Goal: Transaction & Acquisition: Purchase product/service

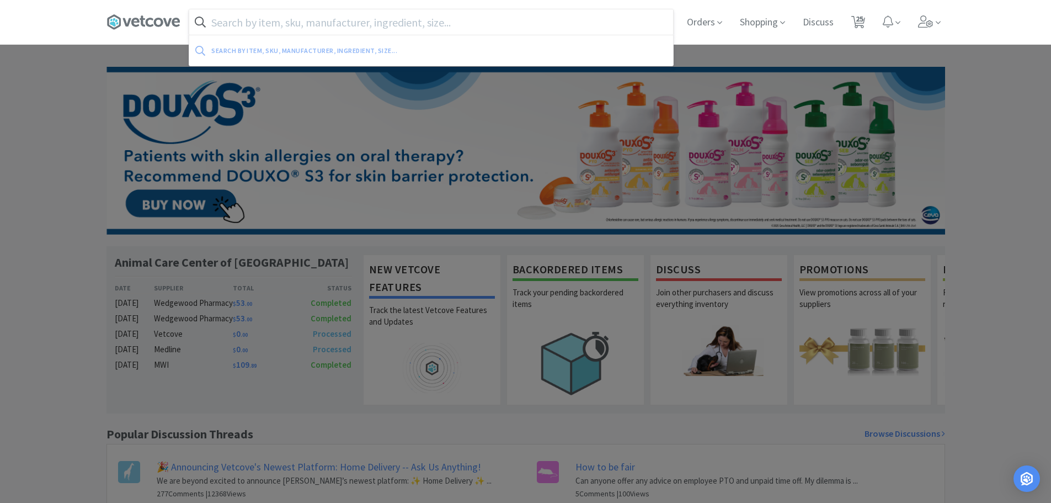
click at [430, 20] on input "text" at bounding box center [431, 21] width 484 height 25
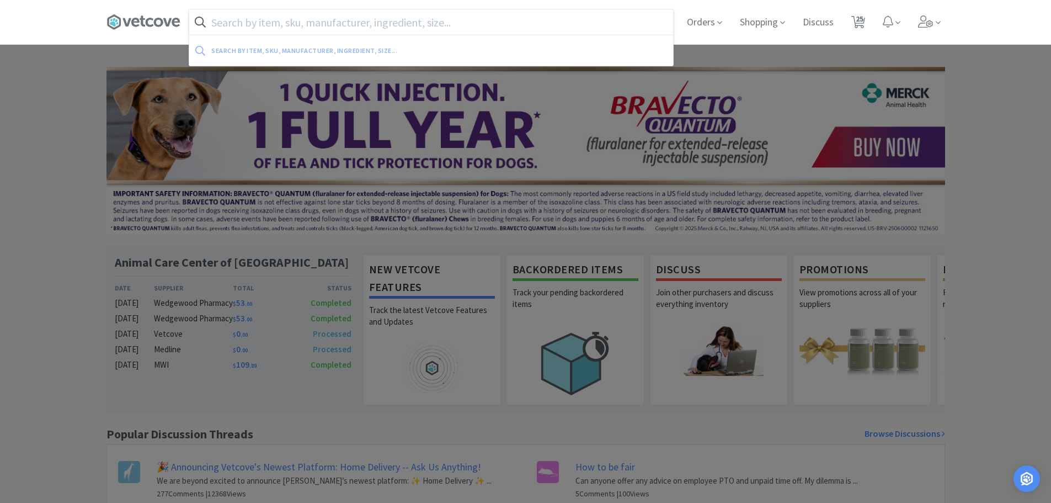
click at [427, 19] on input "text" at bounding box center [431, 21] width 484 height 25
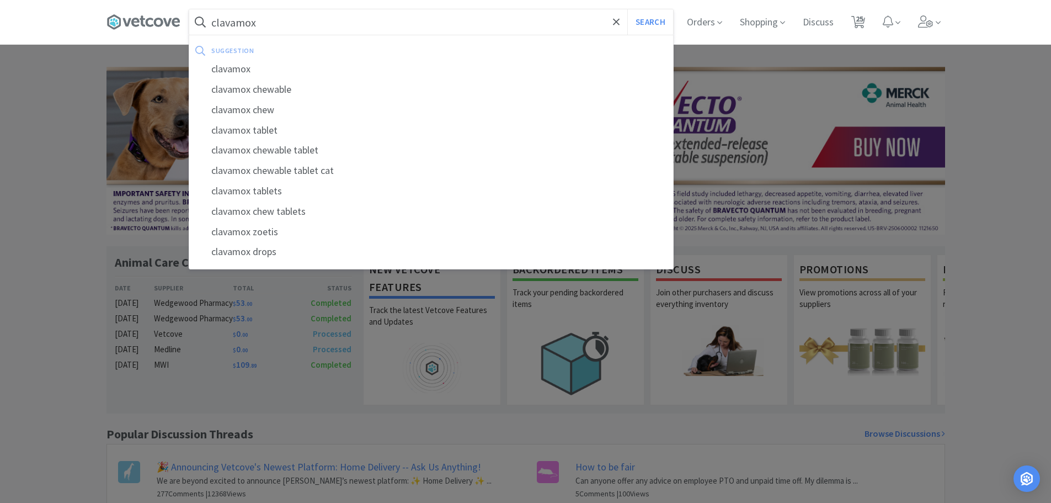
type input "clavamox"
click at [627, 9] on button "Search" at bounding box center [650, 21] width 46 height 25
select select "1"
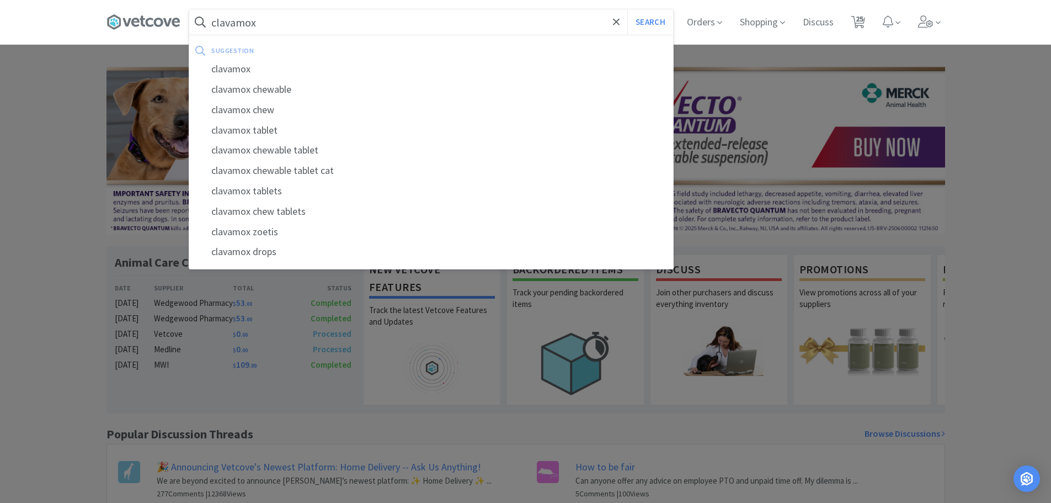
select select "1"
select select "2"
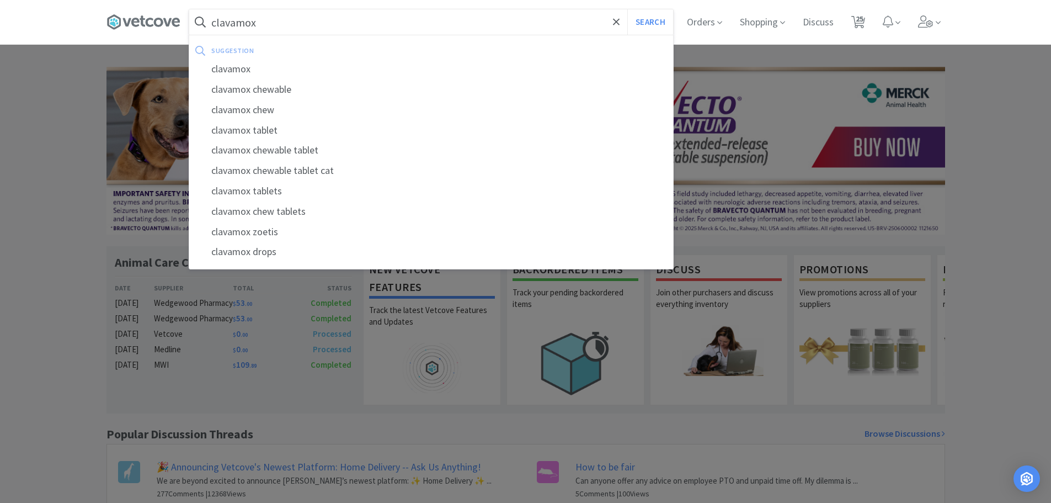
select select "1"
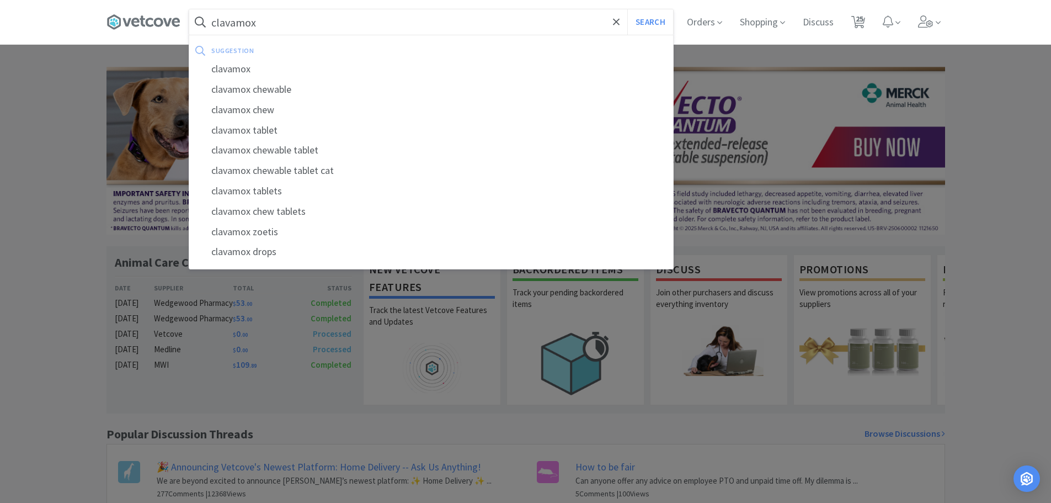
select select "1"
select select "3"
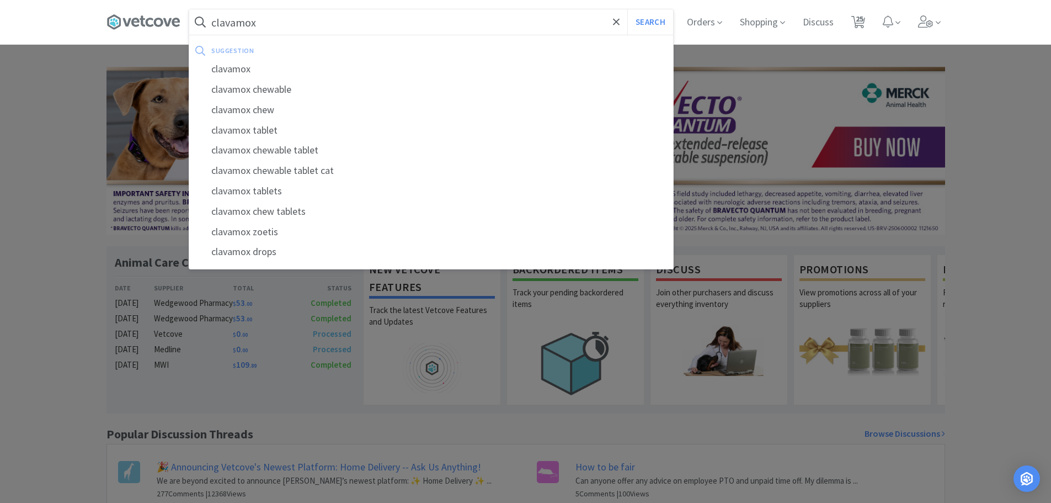
select select "1"
select select "2"
select select "1"
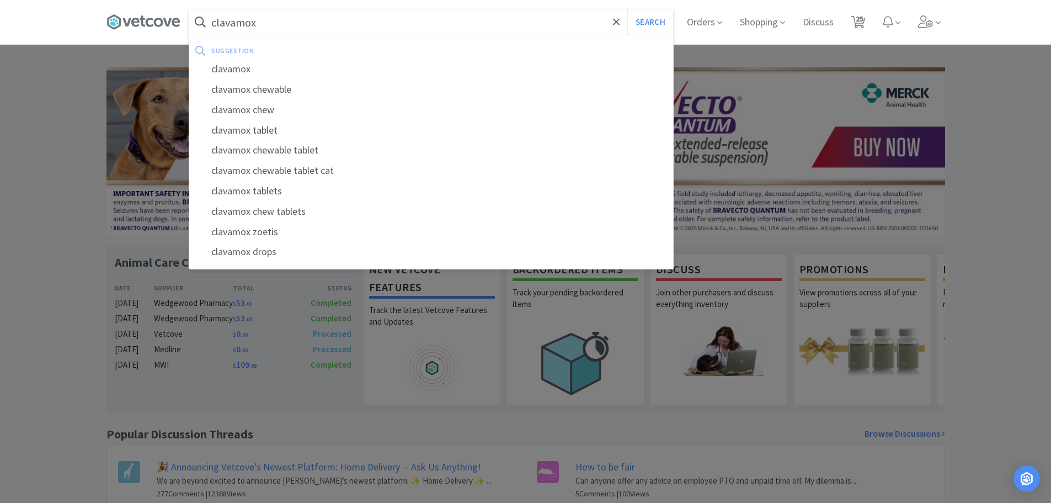
select select "1"
select select "2"
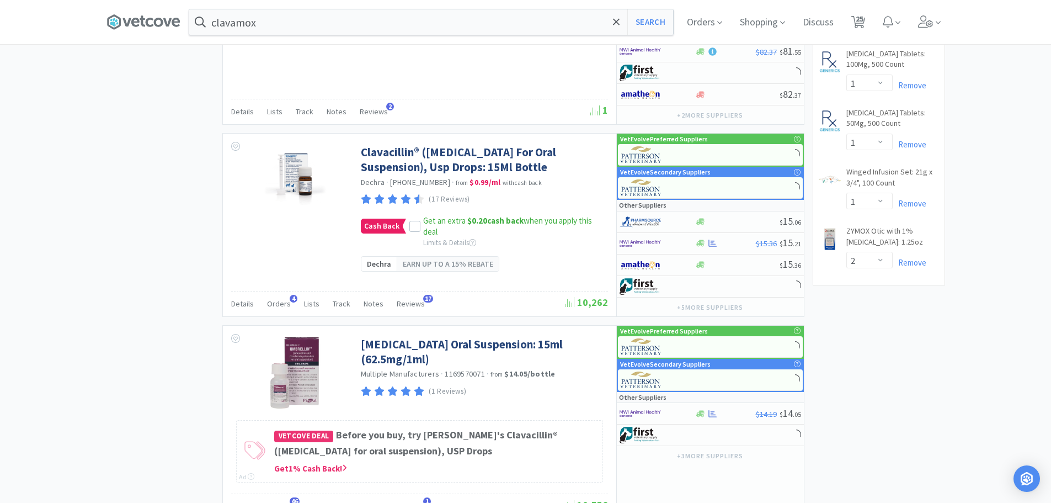
scroll to position [1582, 0]
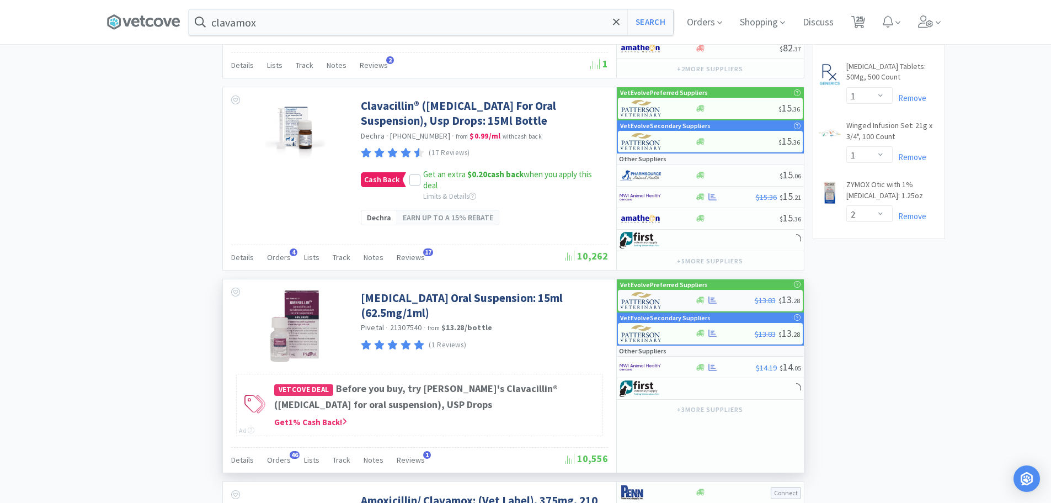
click at [736, 304] on div at bounding box center [725, 300] width 60 height 8
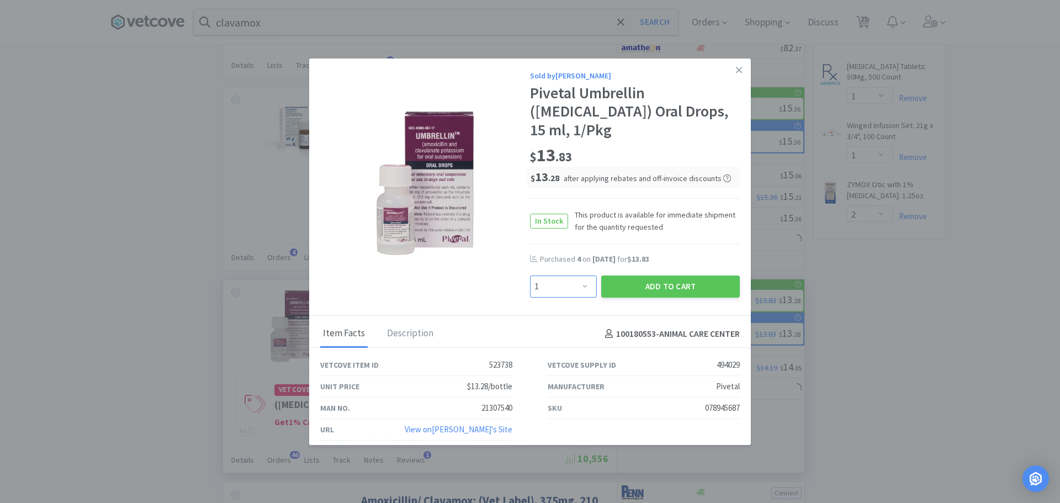
click at [563, 285] on select "Enter Quantity 1 2 3 4 5 6 7 8 9 10 11 12 13 14 15 16 17 18 19 20 Enter Quantity" at bounding box center [563, 286] width 67 height 22
select select "2"
click at [530, 275] on select "Enter Quantity 1 2 3 4 5 6 7 8 9 10 11 12 13 14 15 16 17 18 19 20 Enter Quantity" at bounding box center [563, 286] width 67 height 22
click at [650, 288] on button "Add to Cart" at bounding box center [670, 286] width 139 height 22
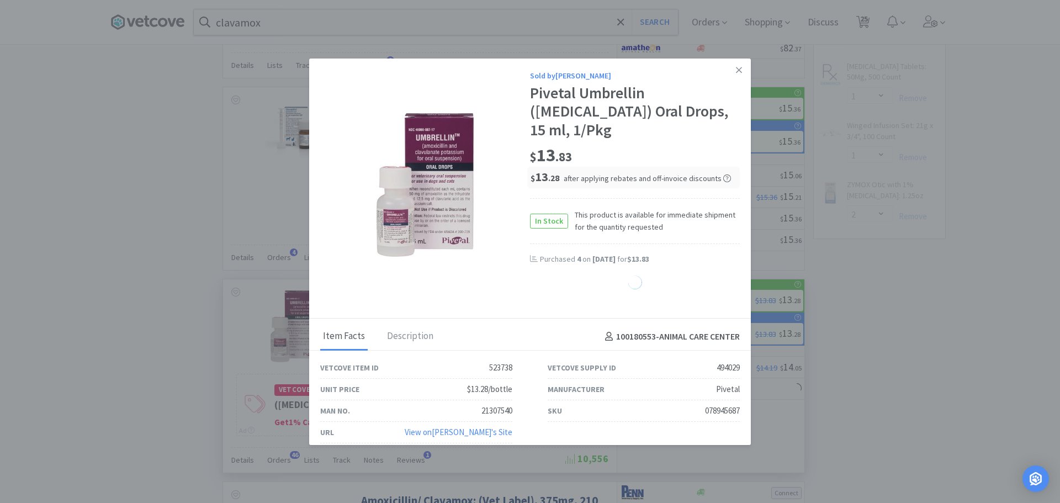
select select "2"
select select "1"
select select "2"
select select "1"
select select "3"
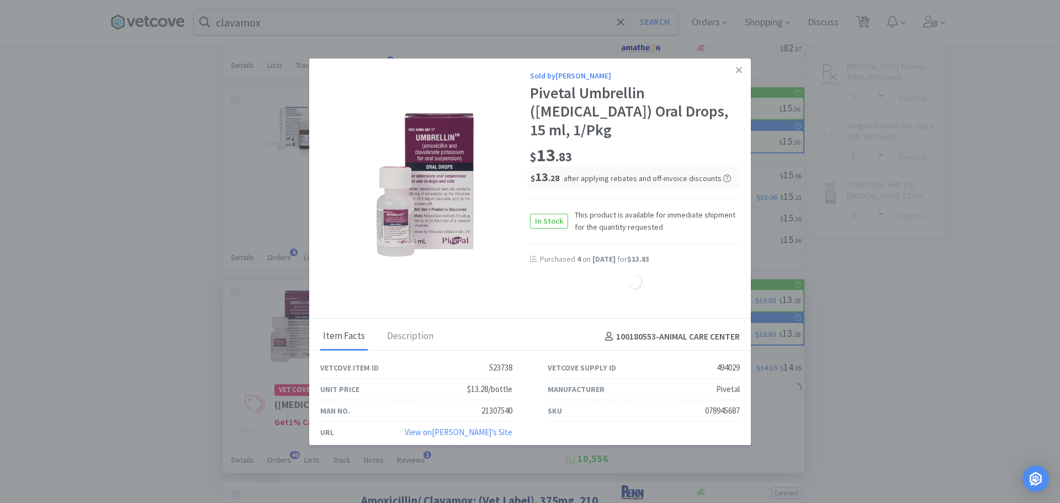
select select "1"
select select "2"
select select "1"
select select "2"
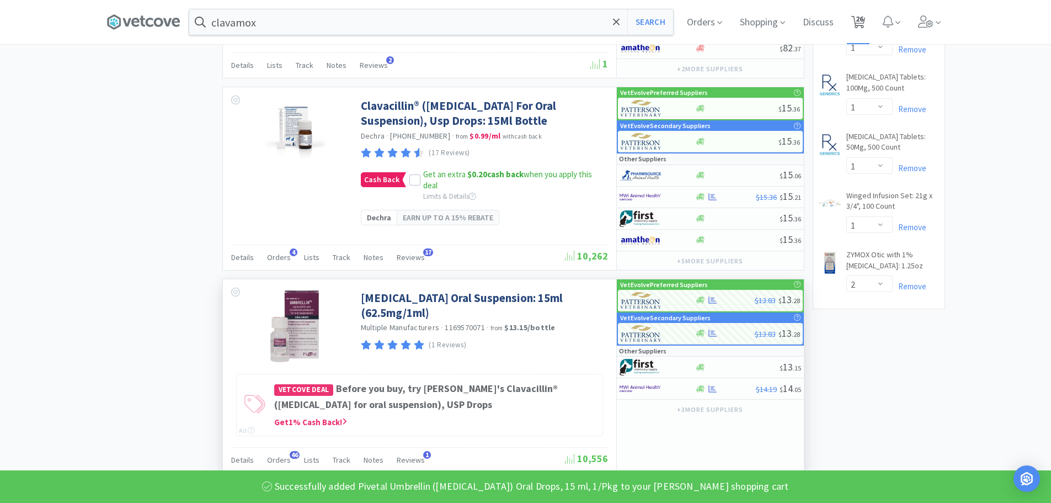
click at [862, 22] on span "26" at bounding box center [860, 19] width 8 height 44
select select "2"
select select "1"
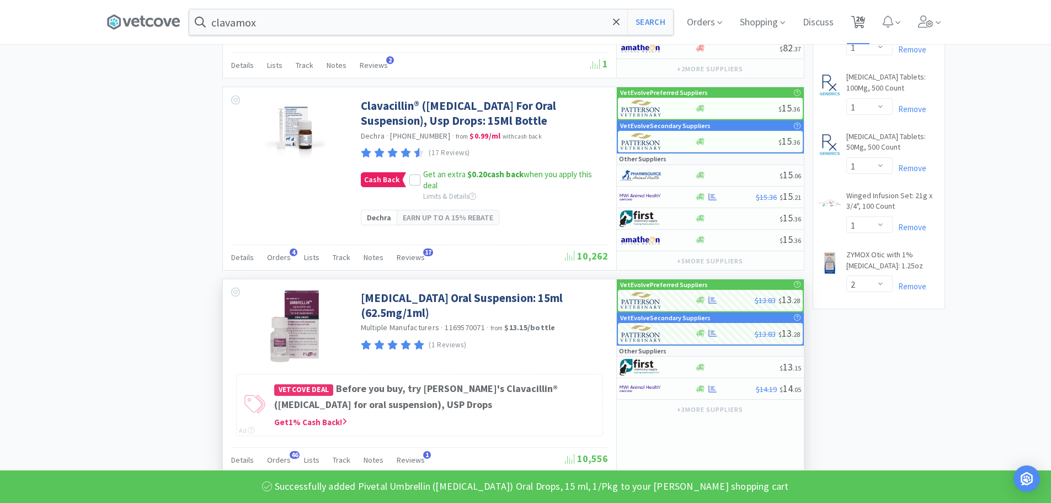
select select "1"
select select "2"
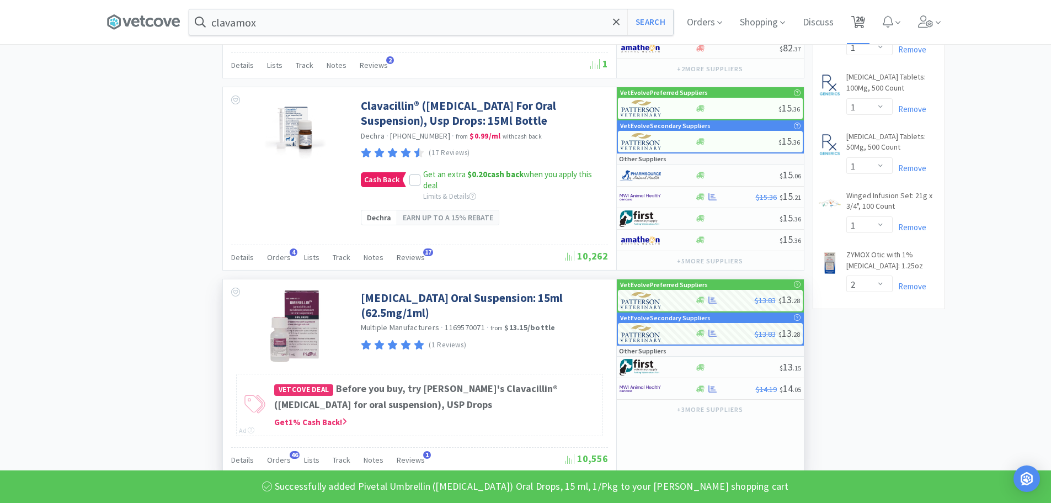
select select "1"
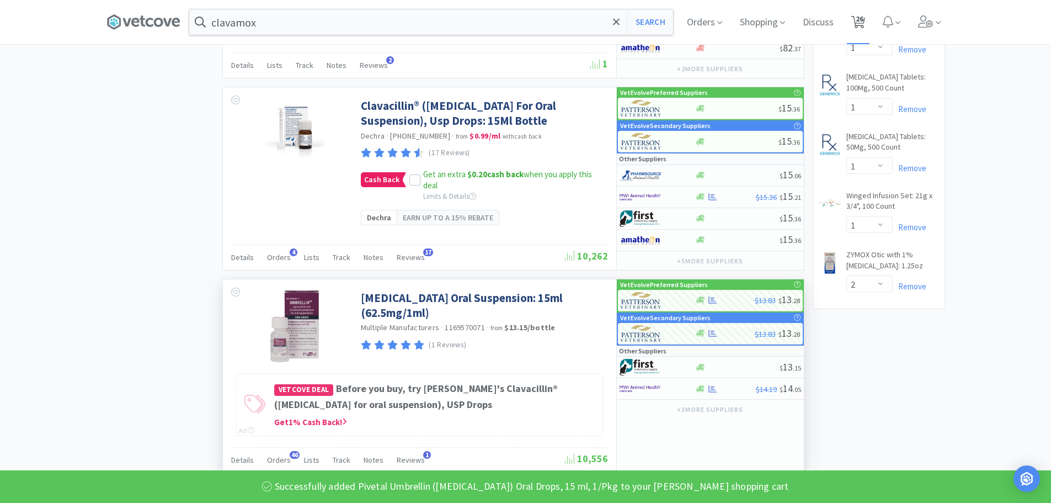
select select "1"
select select "3"
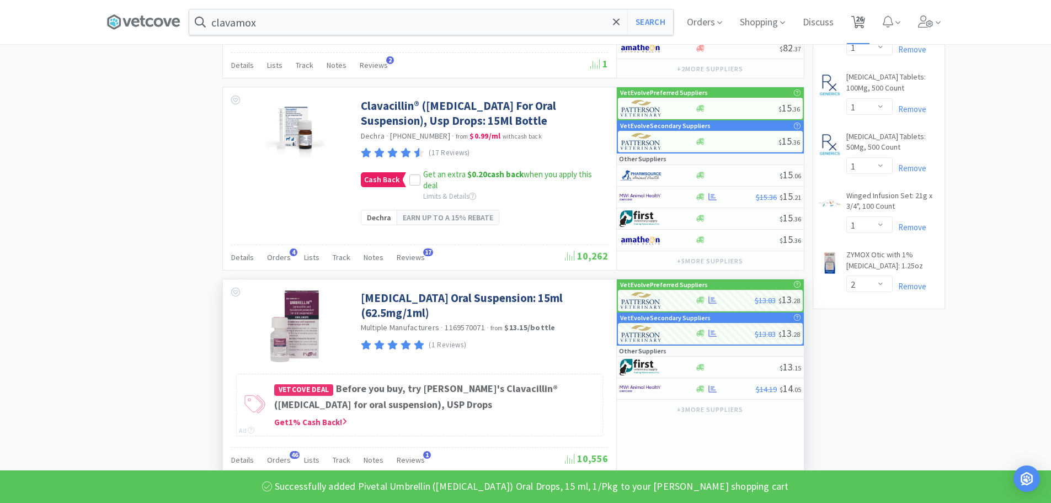
select select "1"
select select "2"
select select "1"
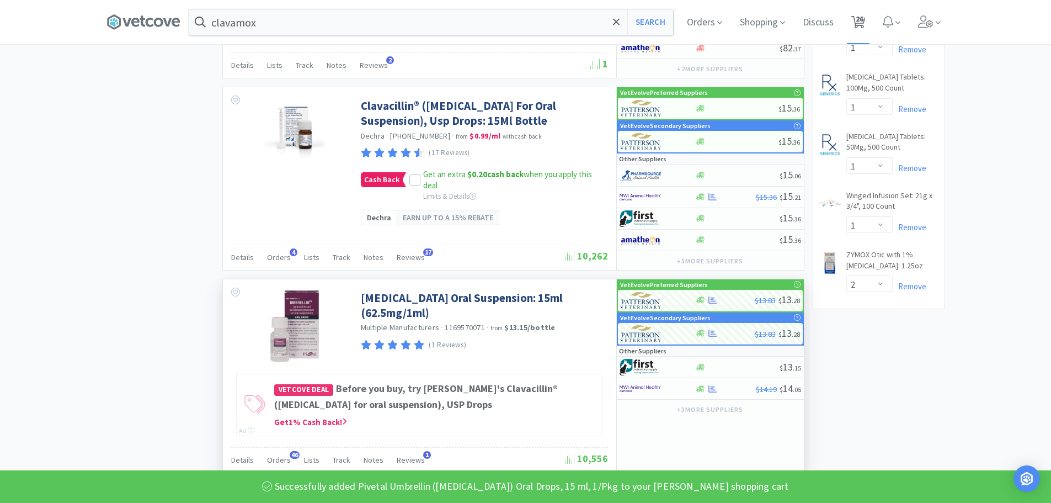
select select "1"
select select "2"
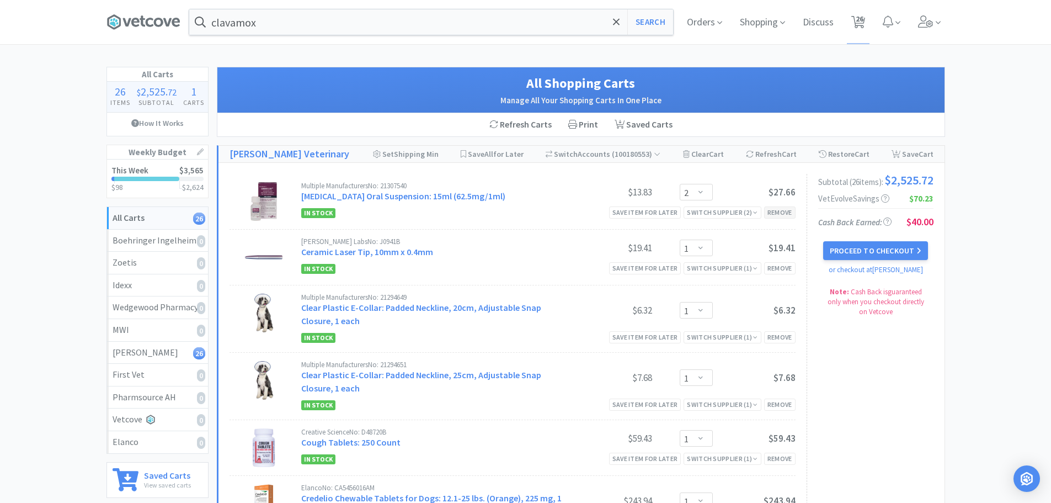
click at [782, 218] on div "Remove" at bounding box center [779, 212] width 31 height 12
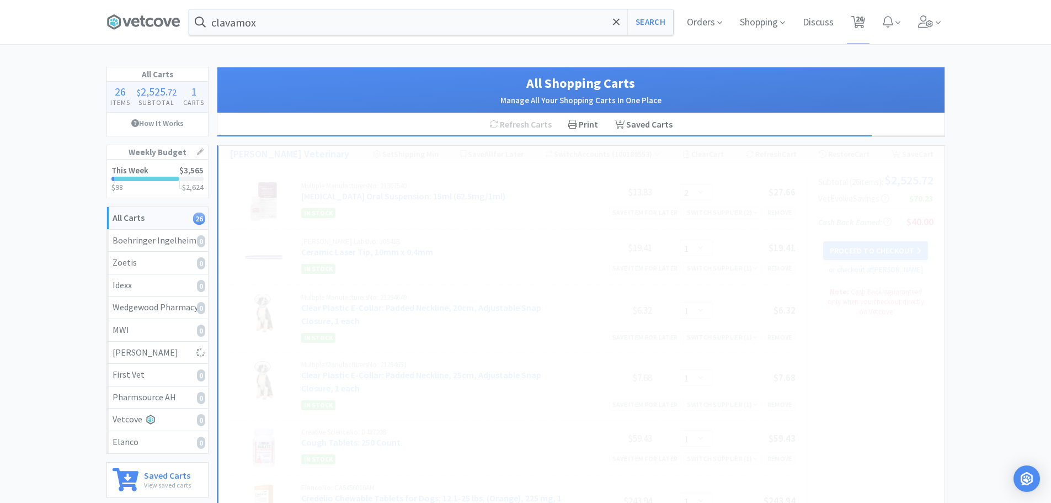
select select "1"
select select "2"
select select "1"
select select "3"
select select "1"
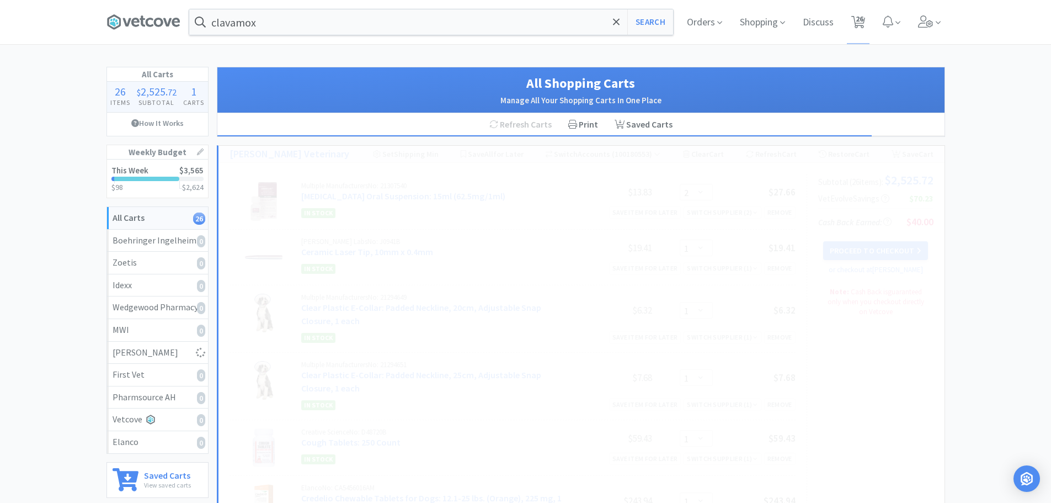
select select "2"
select select "1"
select select "2"
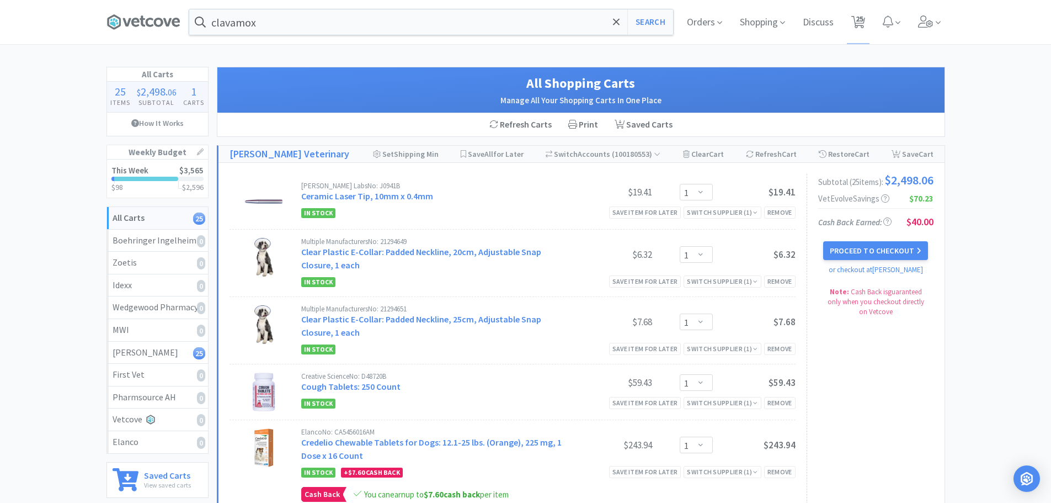
click at [291, 20] on input "clavamox" at bounding box center [431, 21] width 484 height 25
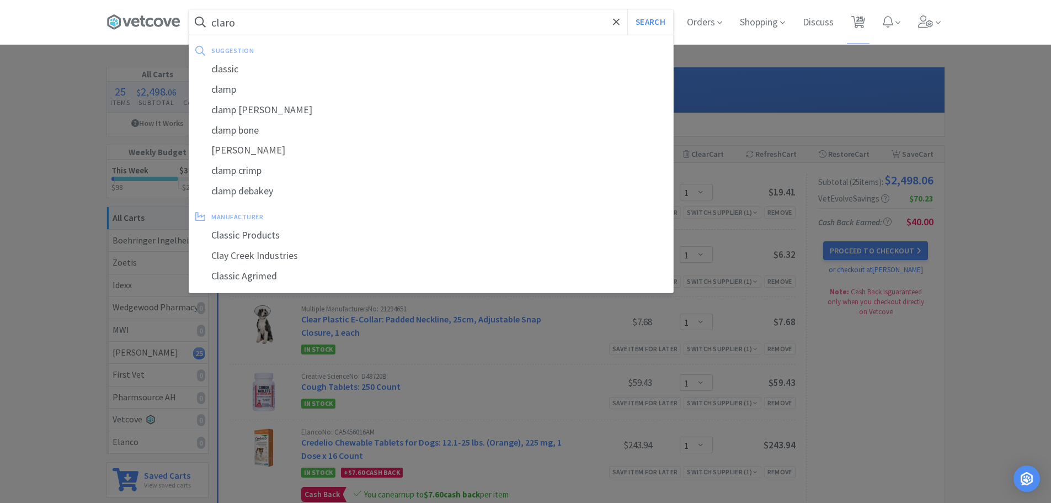
type input "claro"
click at [627, 9] on button "Search" at bounding box center [650, 21] width 46 height 25
select select "1"
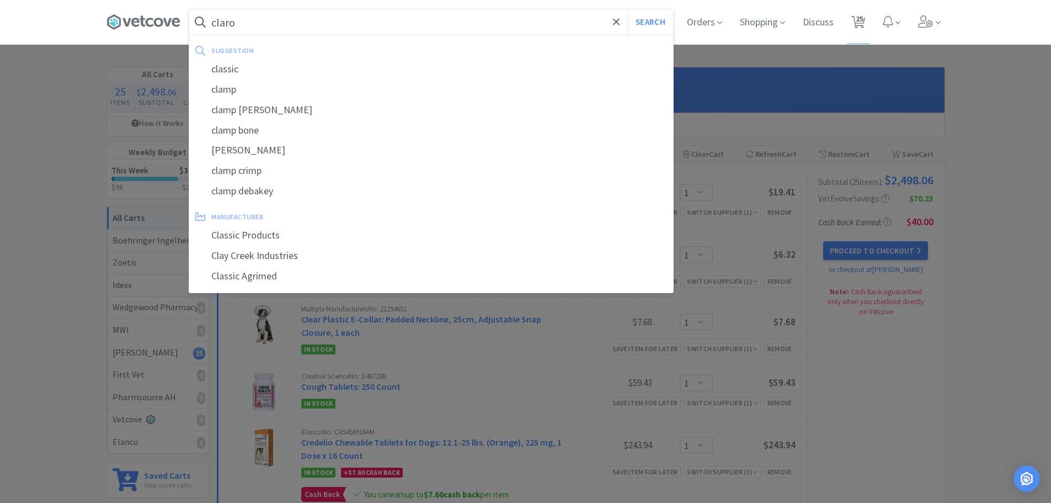
select select "1"
select select "2"
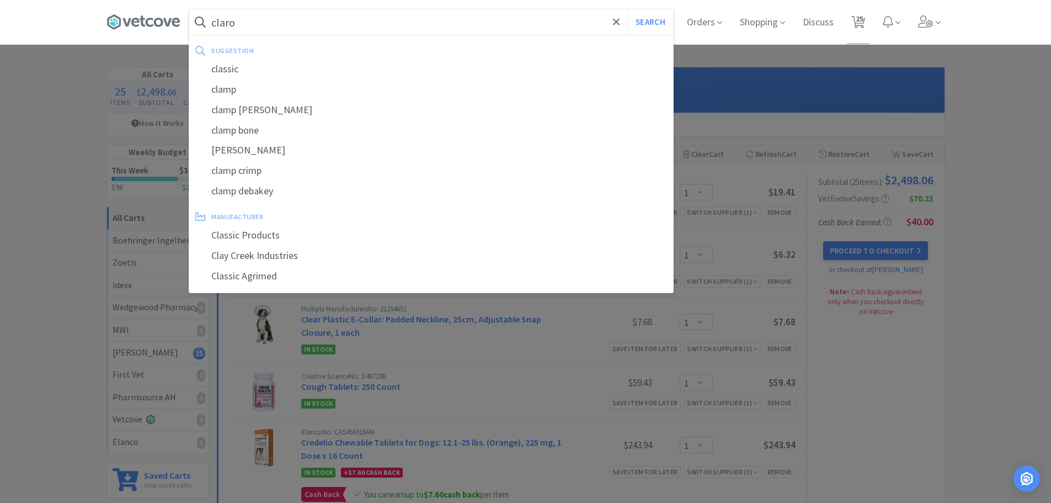
select select "1"
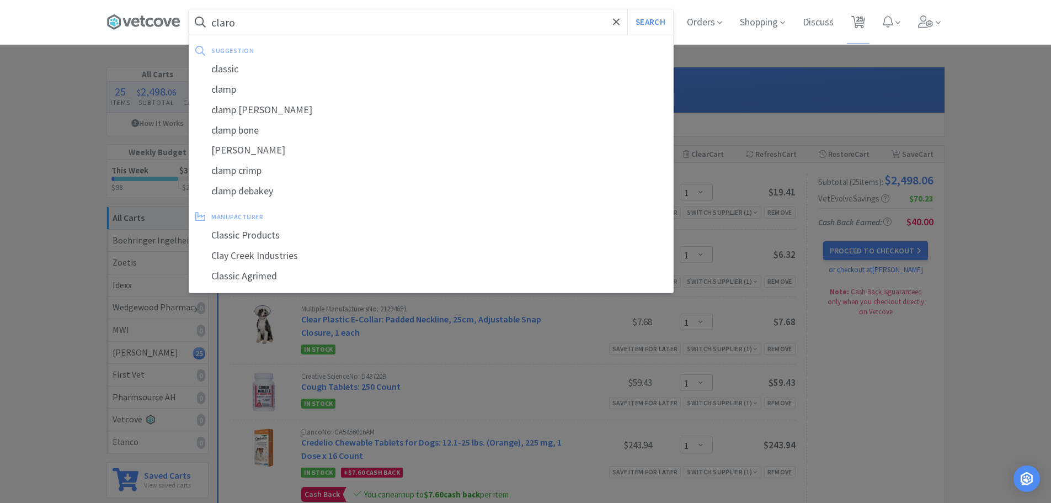
select select "1"
select select "3"
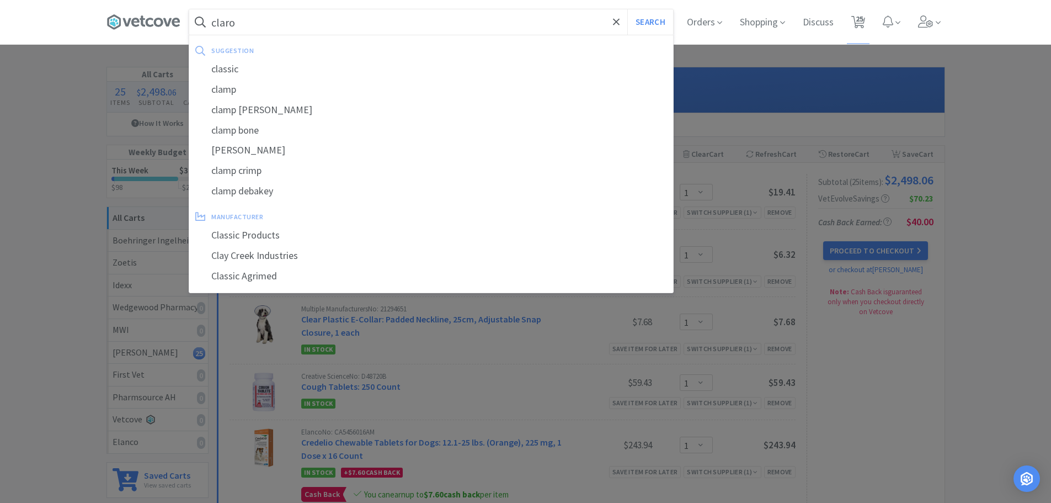
select select "1"
select select "2"
select select "1"
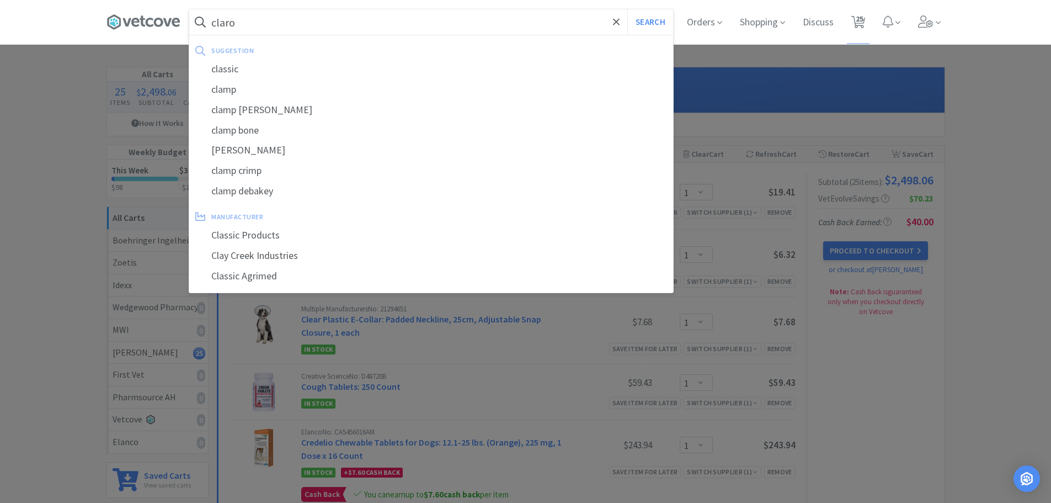
select select "1"
select select "2"
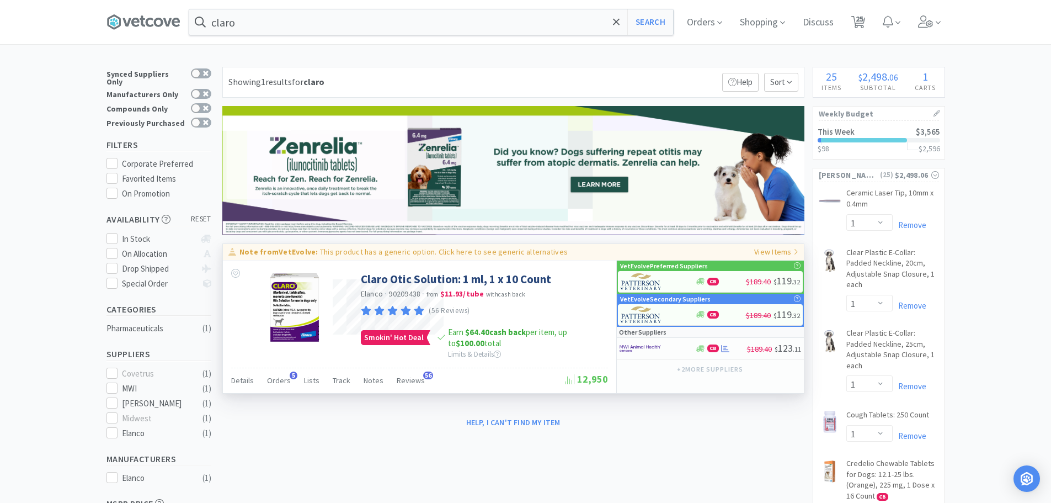
click at [447, 253] on p "This product has a generic option. Click here to see generic alternatives" at bounding box center [444, 252] width 248 height 10
type input "Simplera"
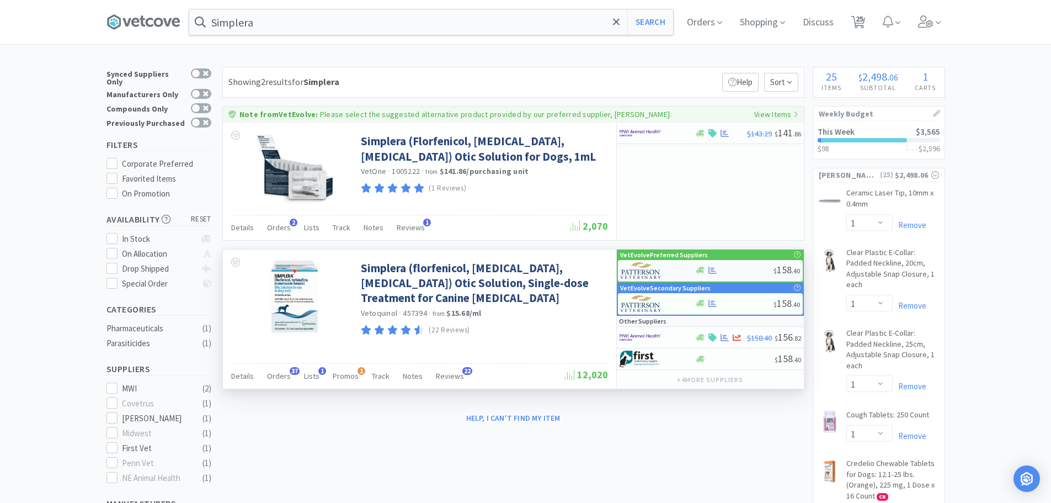
click at [738, 273] on div at bounding box center [734, 270] width 78 height 8
select select "1"
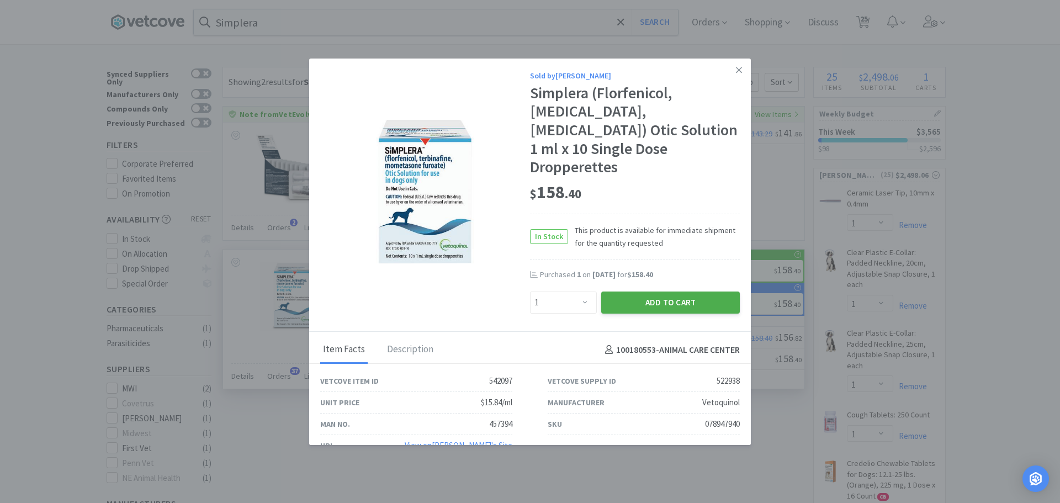
click at [631, 291] on button "Add to Cart" at bounding box center [670, 302] width 139 height 22
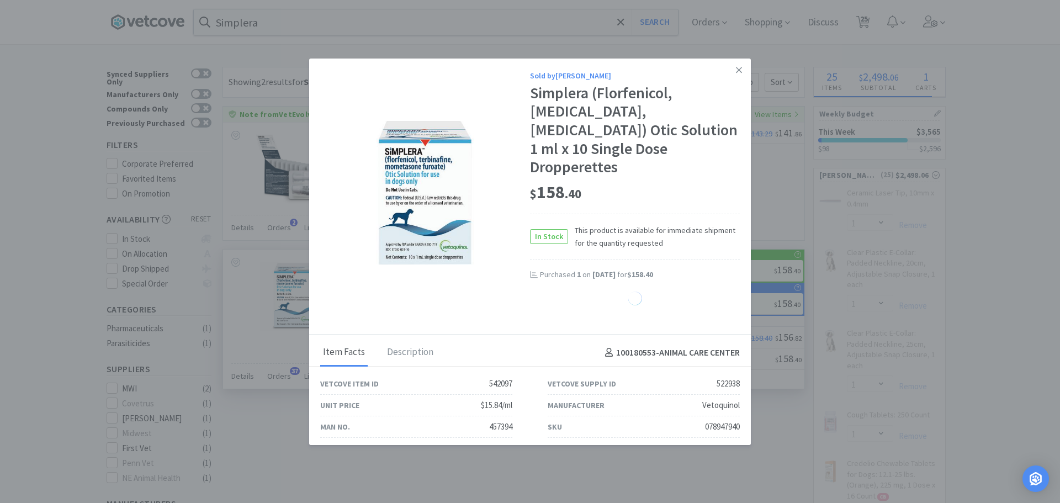
select select "1"
select select "2"
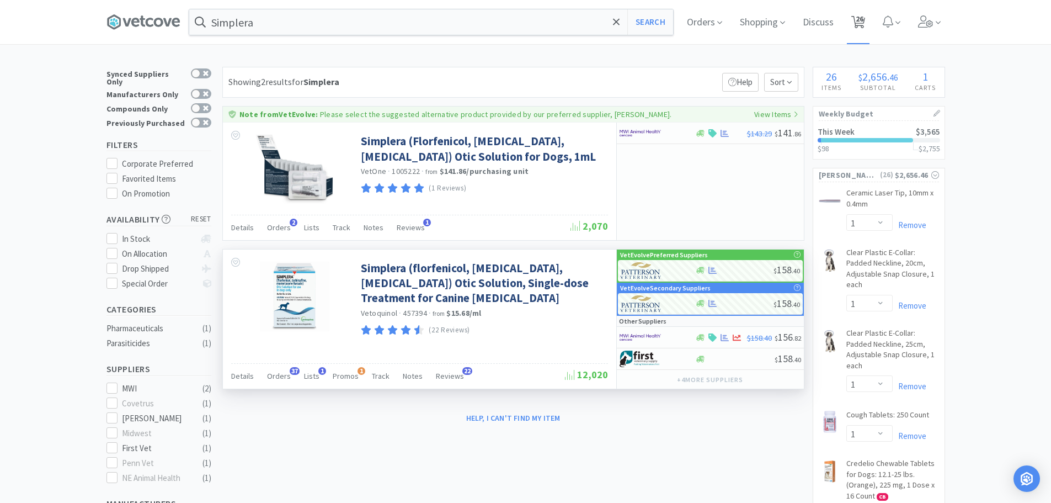
click at [861, 17] on span "26" at bounding box center [860, 19] width 8 height 44
select select "1"
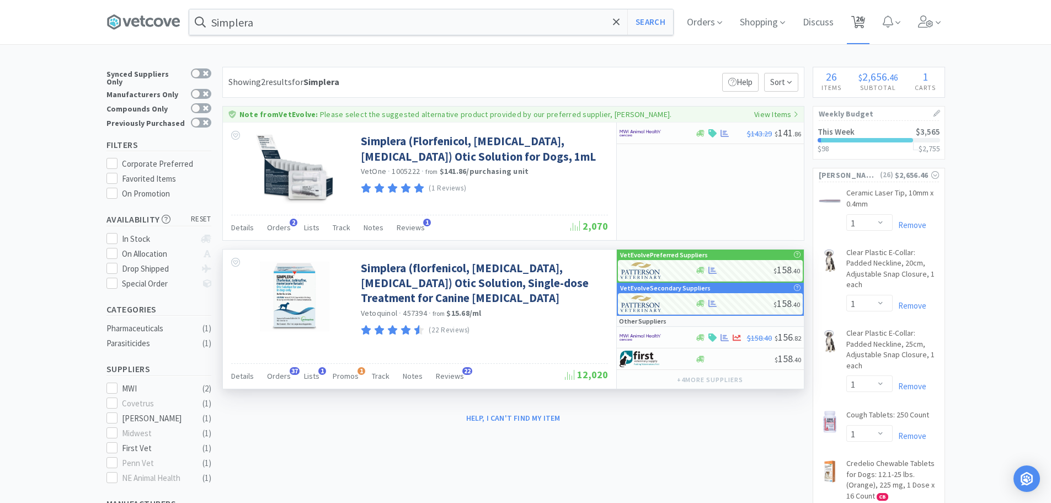
select select "1"
select select "2"
select select "1"
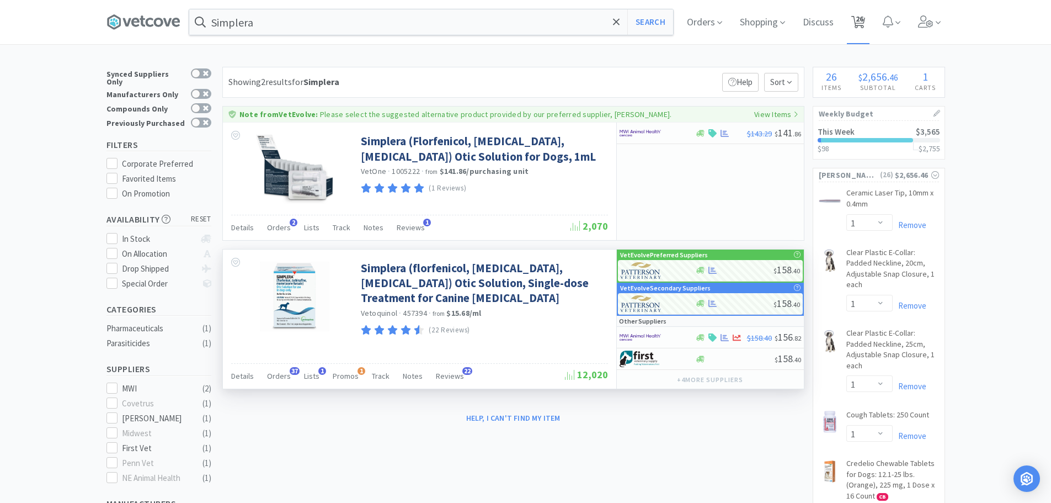
select select "1"
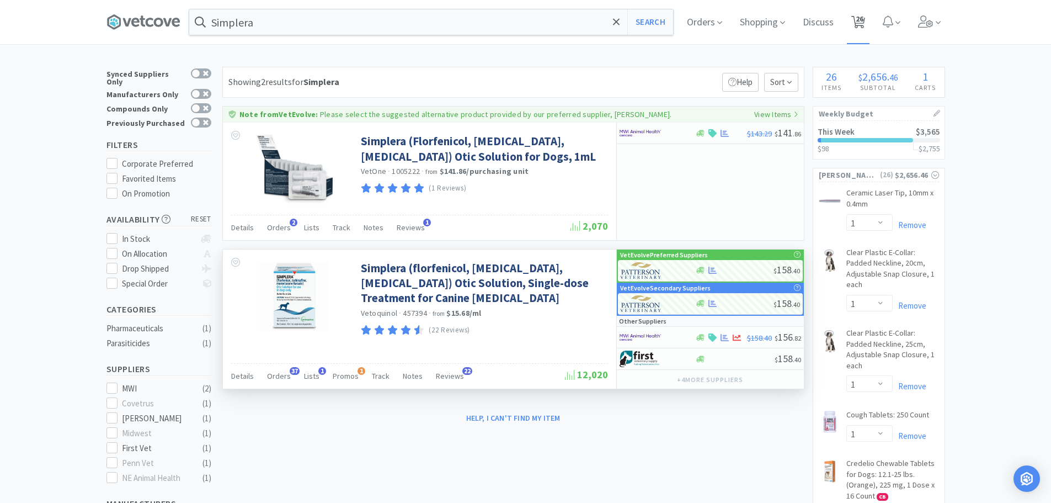
select select "1"
select select "3"
select select "1"
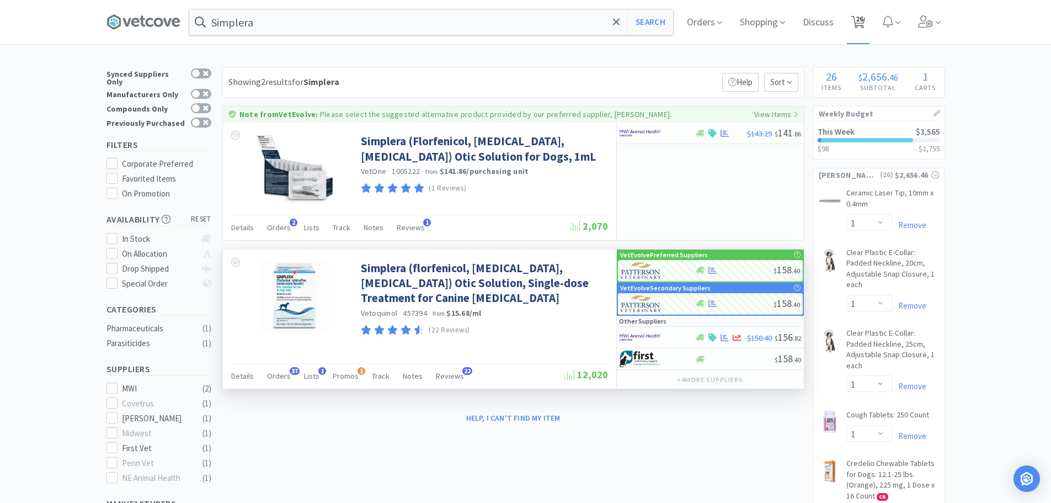
select select "2"
select select "1"
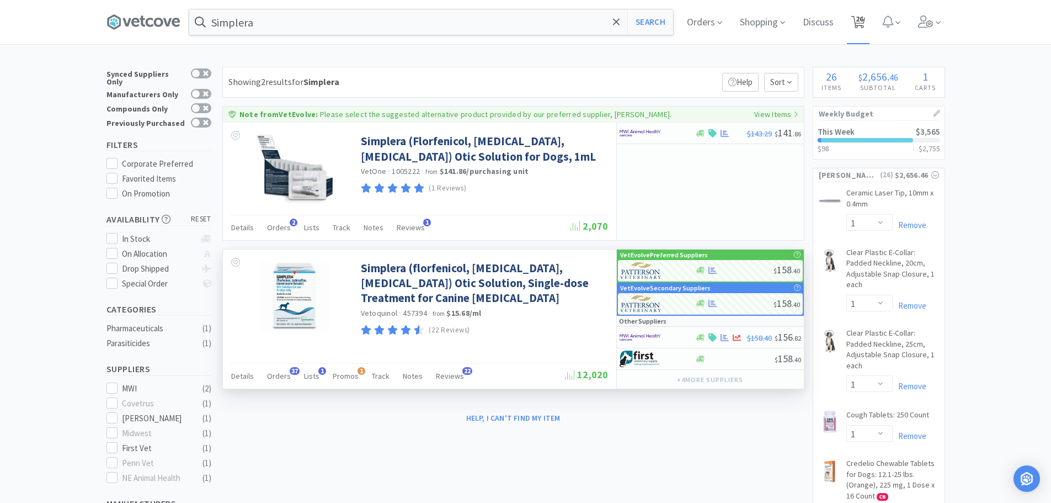
select select "1"
select select "2"
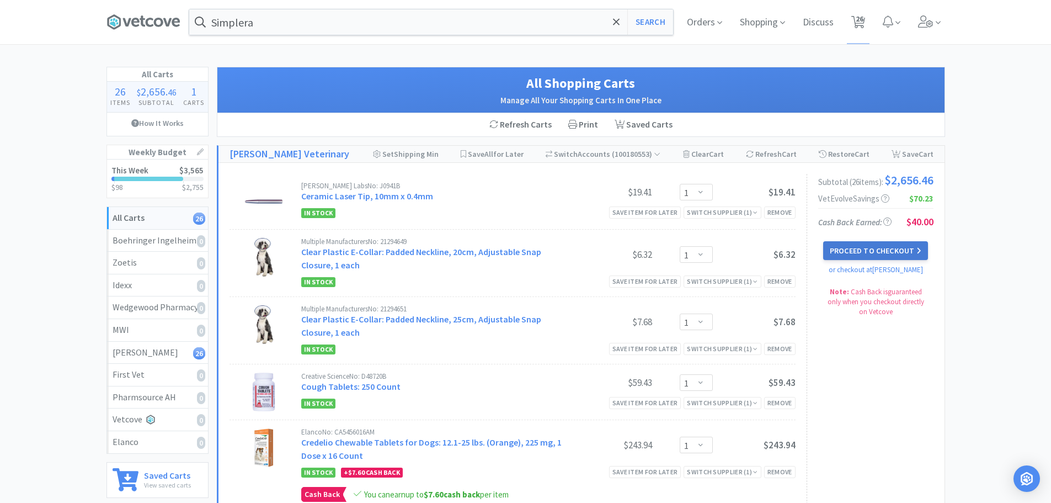
click at [856, 253] on button "Proceed to Checkout" at bounding box center [875, 250] width 105 height 19
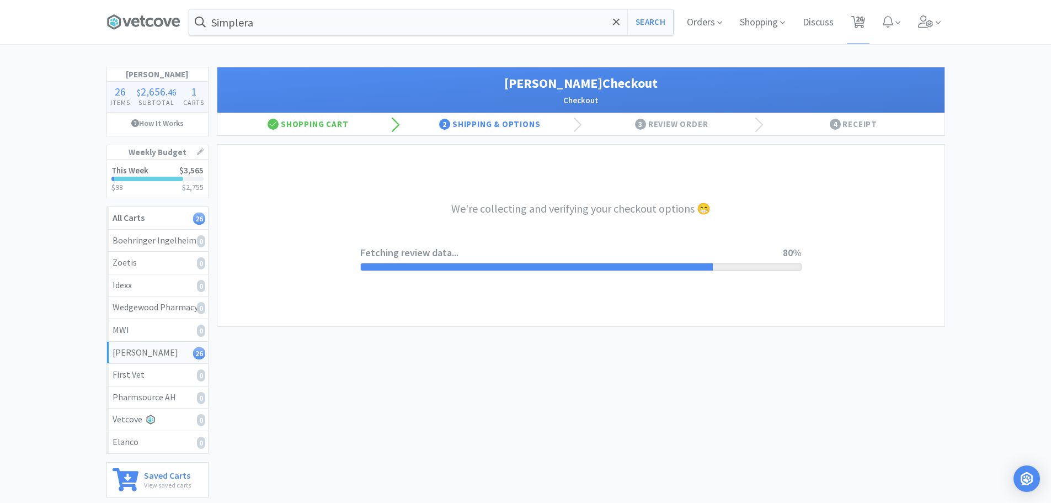
select select "1"
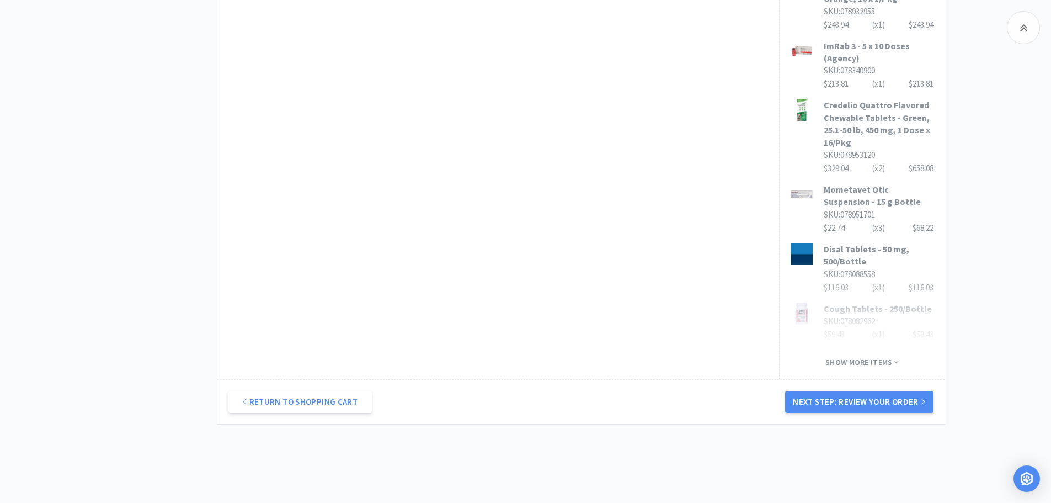
scroll to position [739, 0]
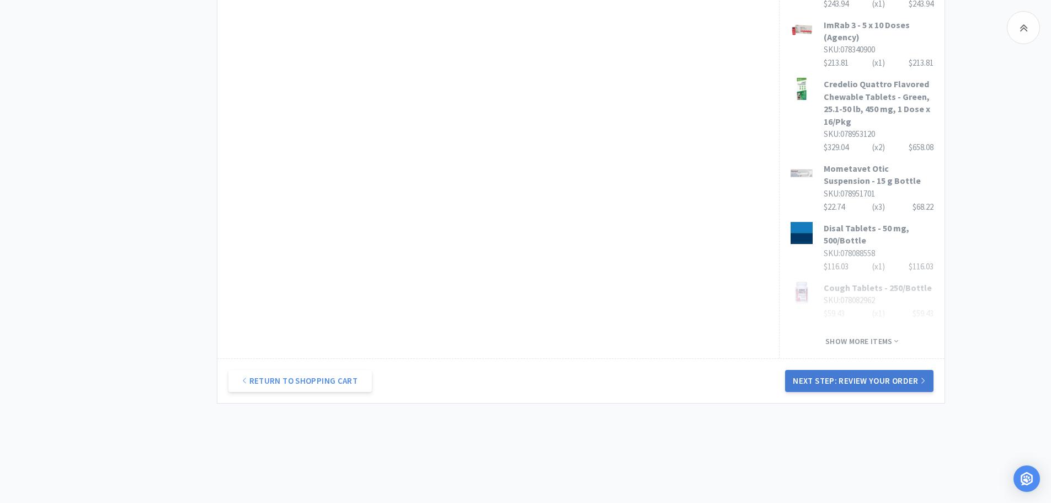
click at [885, 370] on button "Next Step: Review Your Order" at bounding box center [859, 381] width 148 height 22
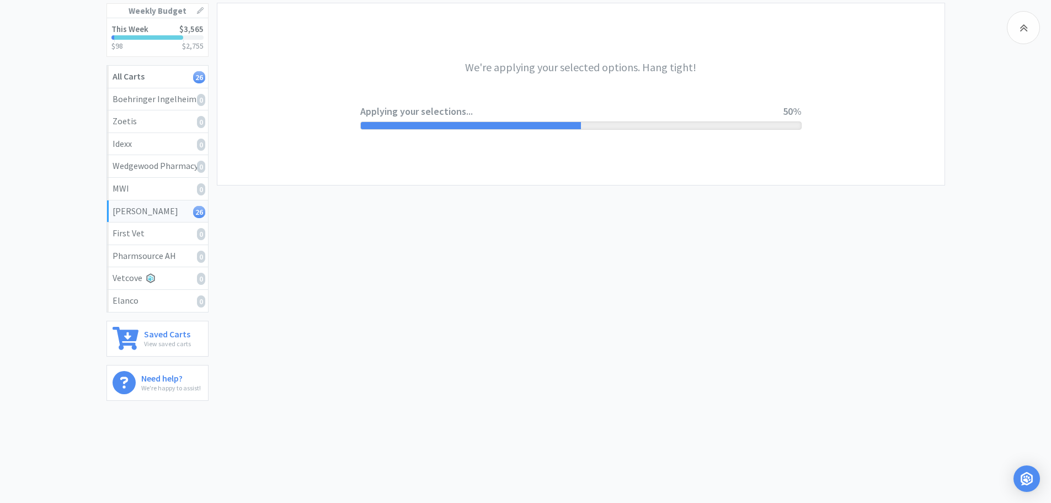
scroll to position [0, 0]
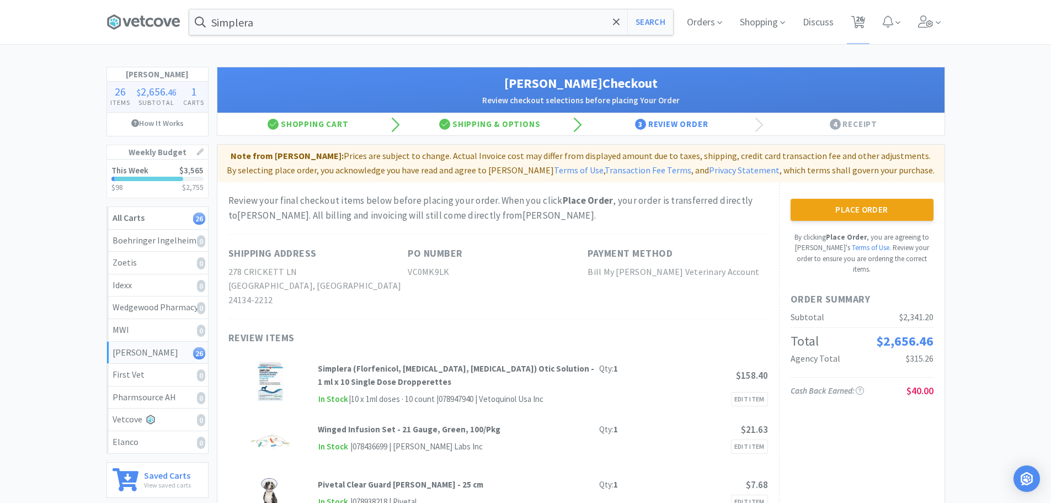
click at [865, 207] on button "Place Order" at bounding box center [862, 210] width 143 height 22
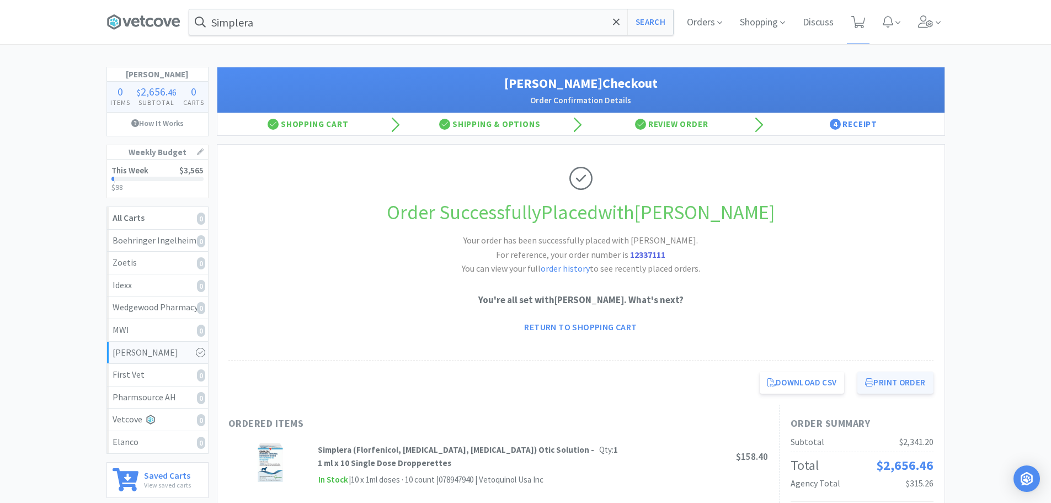
click at [906, 386] on button "Print Order" at bounding box center [896, 382] width 76 height 22
click at [127, 14] on icon at bounding box center [144, 22] width 74 height 17
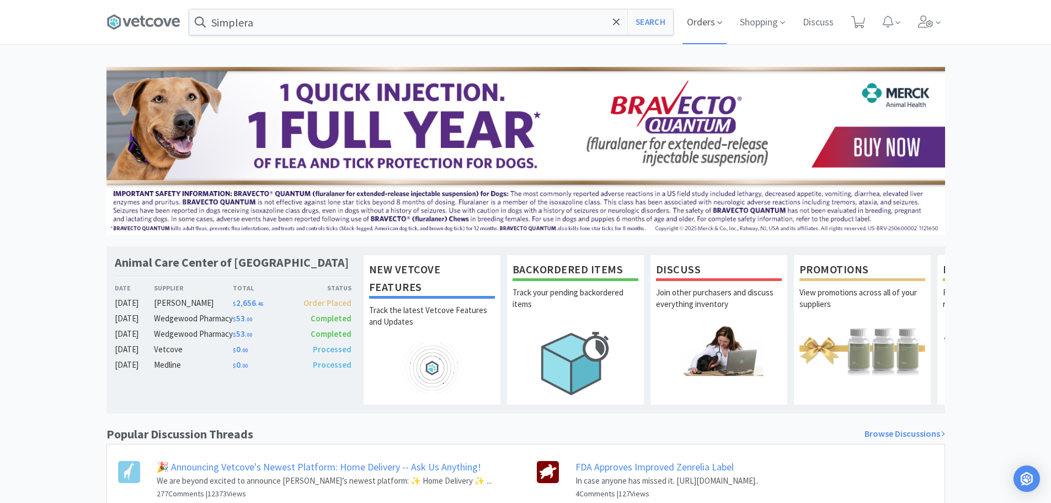
click at [710, 19] on span "Orders" at bounding box center [705, 22] width 44 height 44
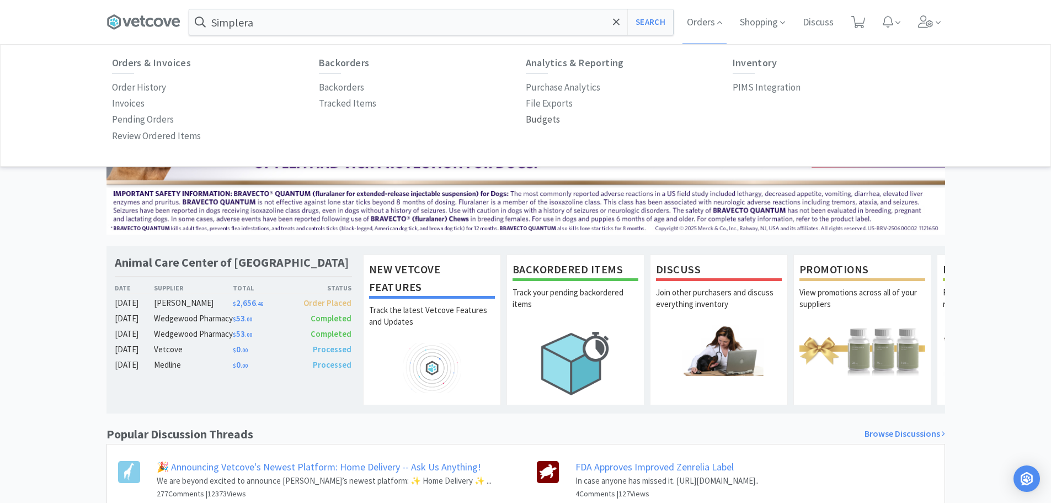
click at [547, 120] on p "Budgets" at bounding box center [543, 119] width 34 height 15
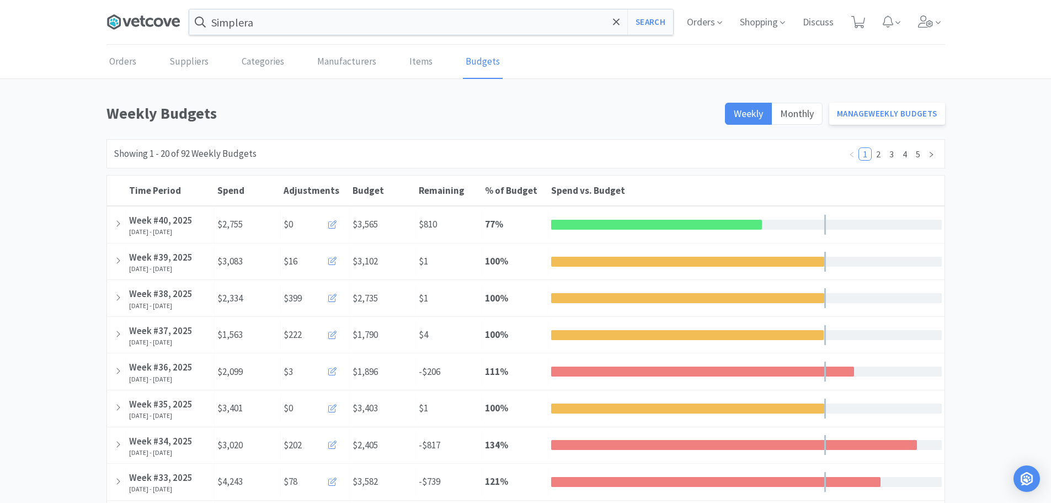
click at [143, 29] on icon at bounding box center [144, 22] width 74 height 17
